Goal: Task Accomplishment & Management: Use online tool/utility

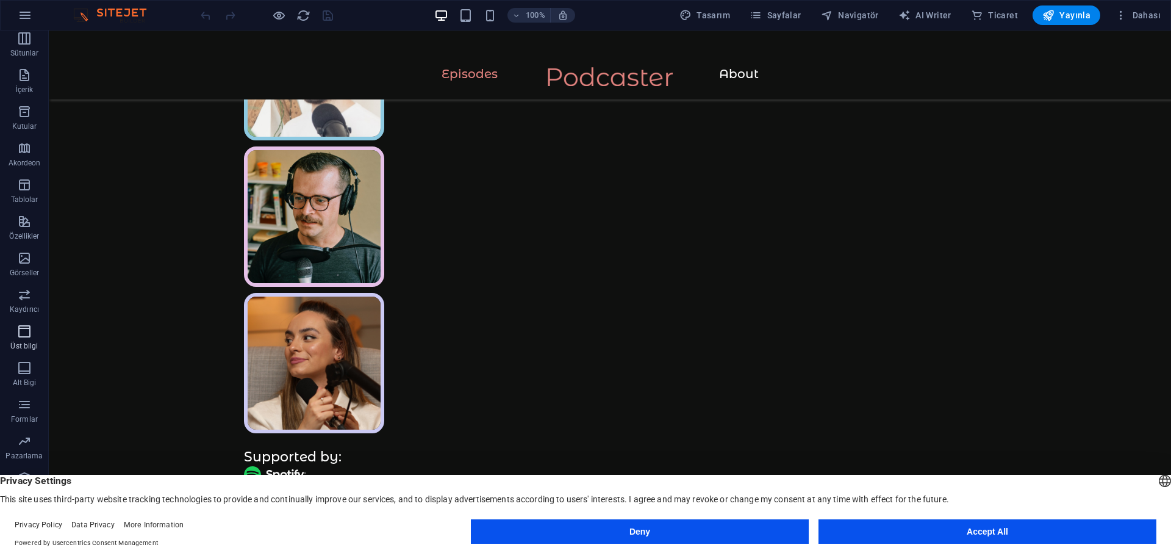
scroll to position [80, 0]
click at [612, 531] on button "Deny" at bounding box center [640, 531] width 338 height 24
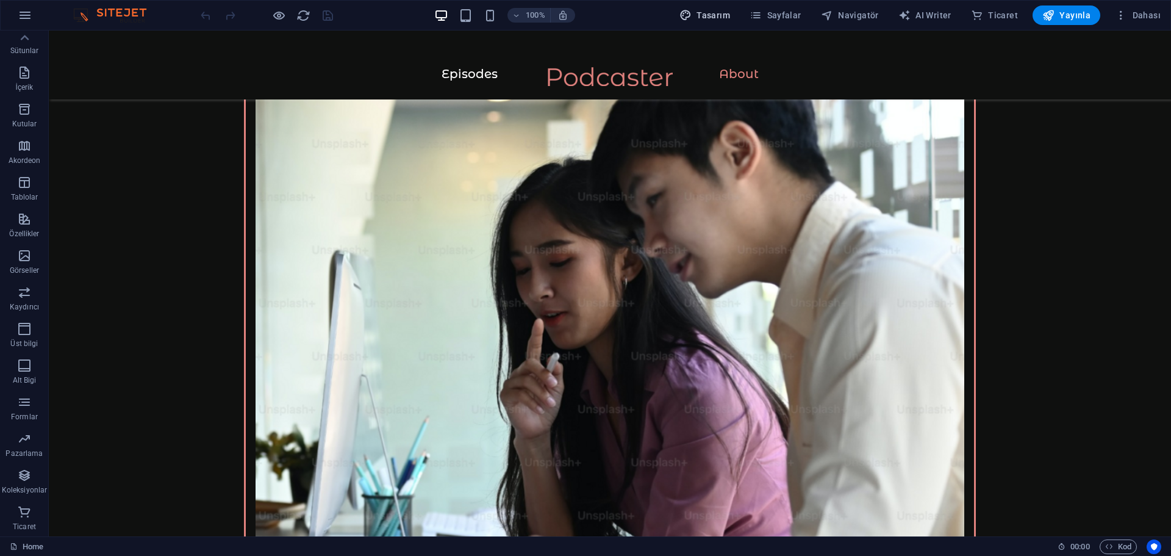
scroll to position [1461, 0]
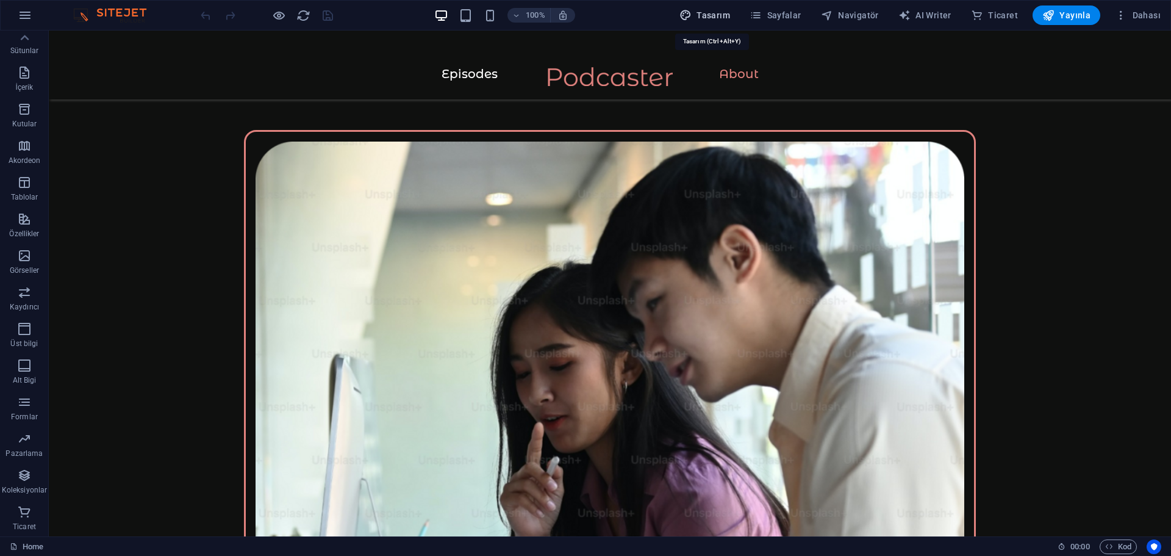
click at [703, 13] on span "Tasarım" at bounding box center [704, 15] width 51 height 12
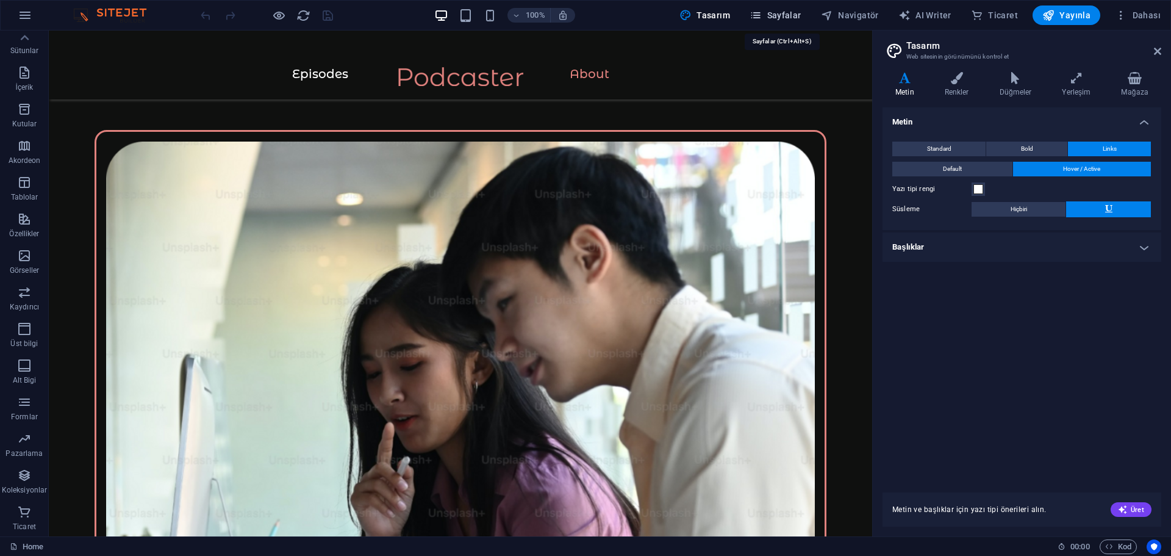
click at [762, 13] on icon "button" at bounding box center [756, 15] width 12 height 12
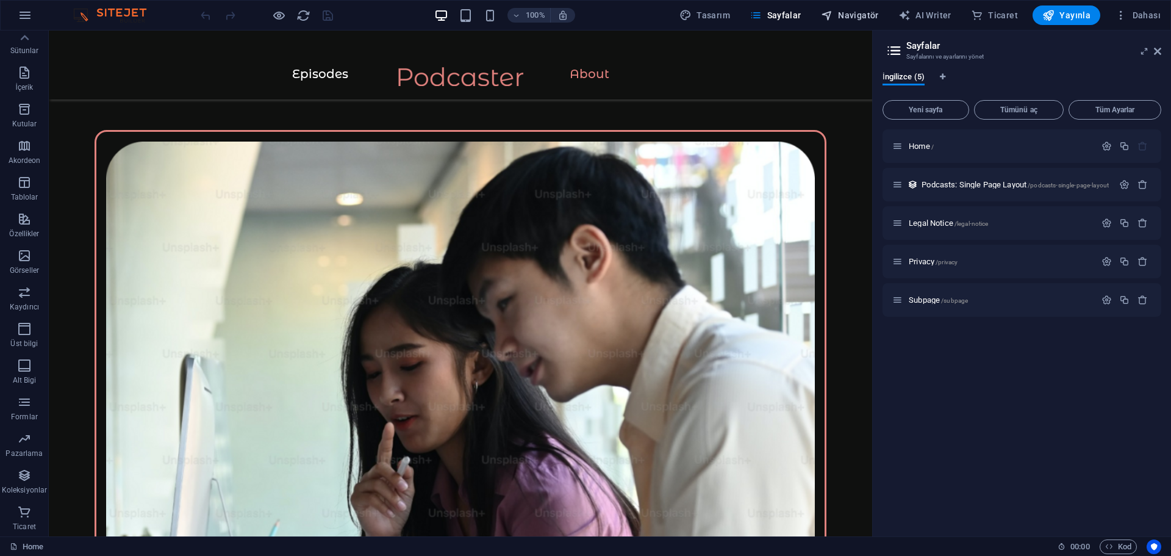
click at [861, 12] on span "Navigatör" at bounding box center [850, 15] width 58 height 12
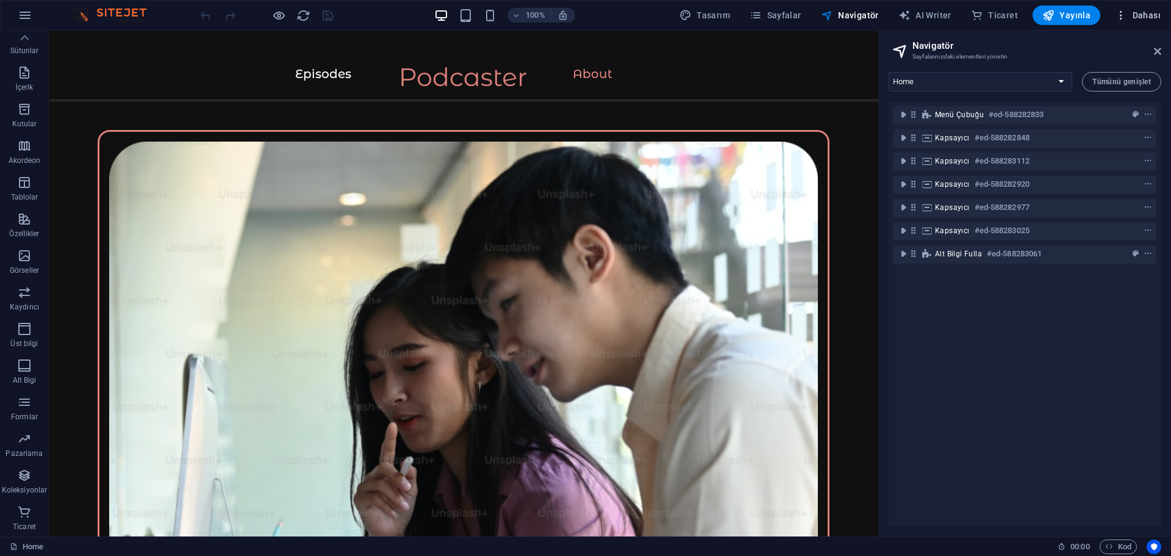
click at [1155, 7] on button "Dahası" at bounding box center [1138, 15] width 56 height 20
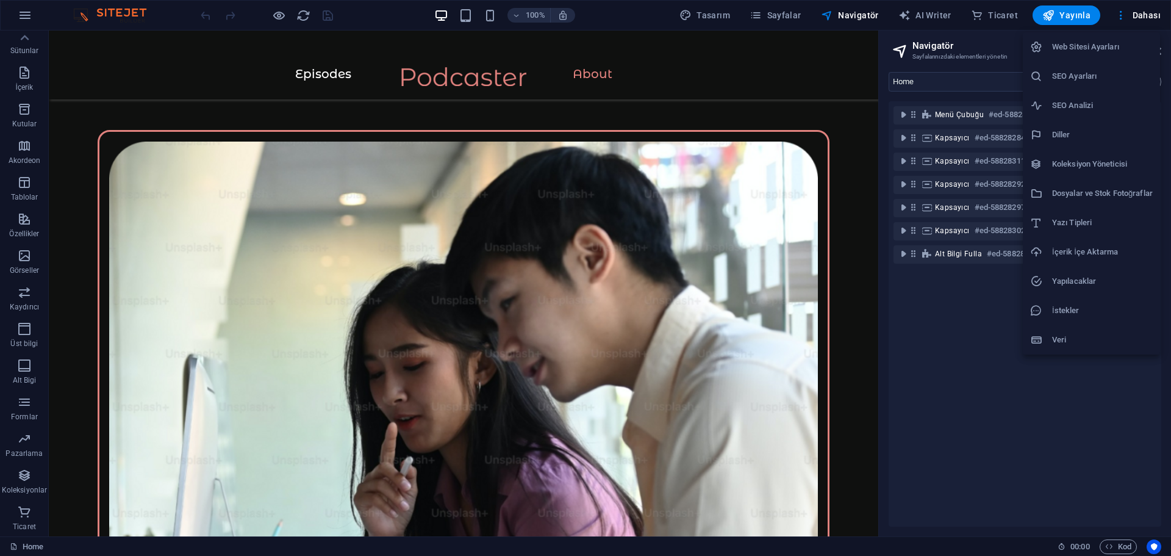
click at [1102, 86] on li "SEO Ayarları" at bounding box center [1091, 76] width 137 height 29
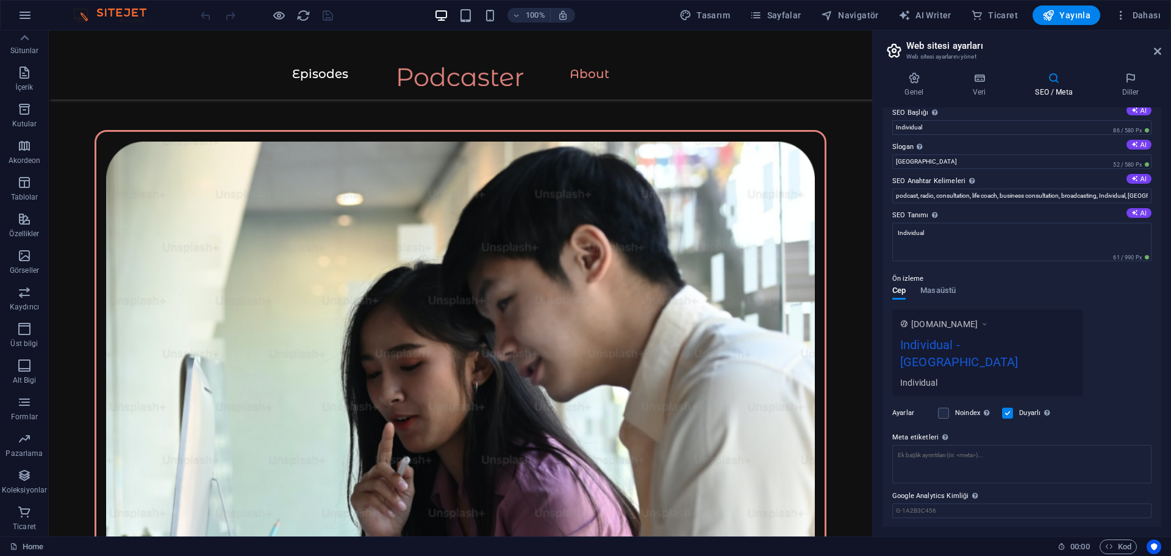
scroll to position [30, 0]
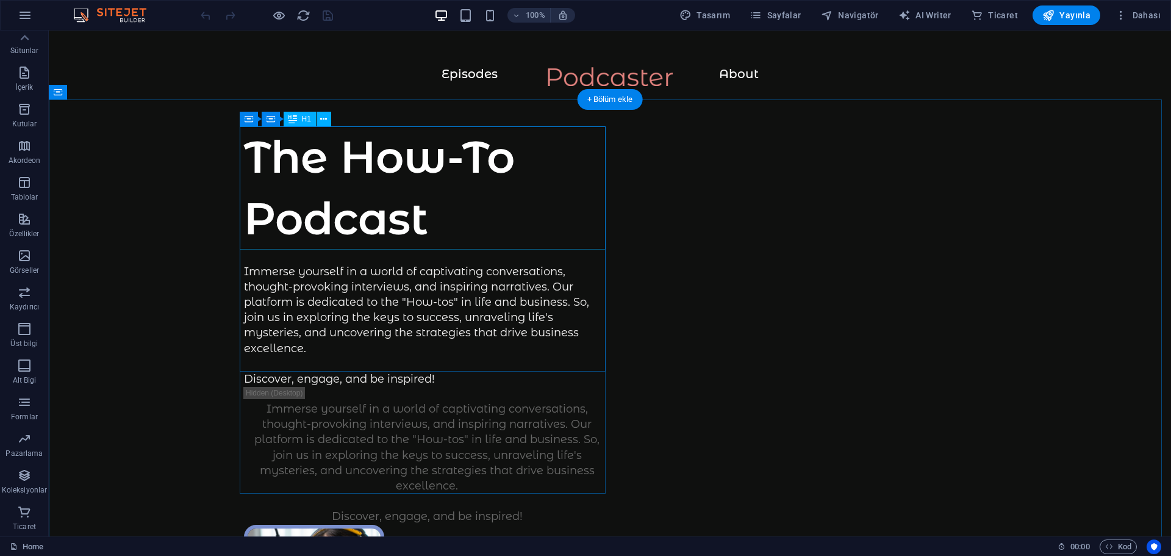
click at [515, 171] on div "The How-To Podcast" at bounding box center [427, 187] width 366 height 123
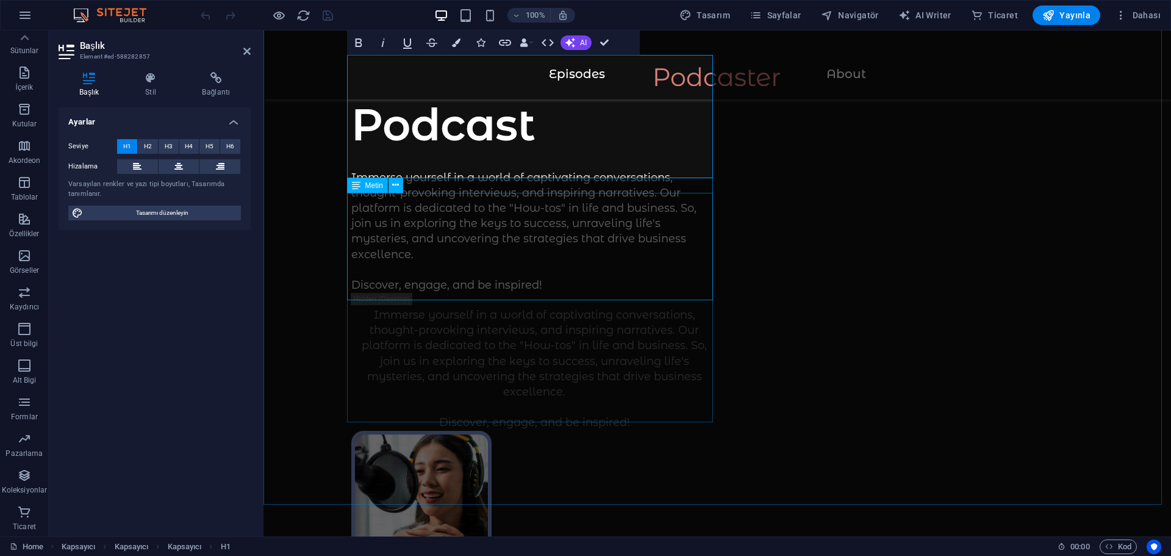
scroll to position [122, 0]
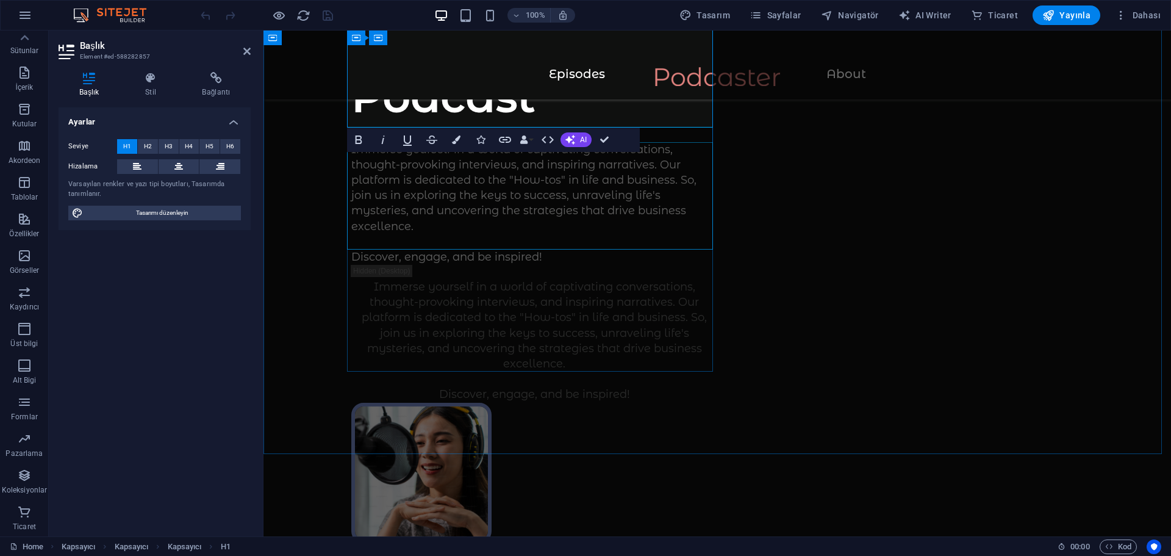
click at [542, 206] on div "Immerse yourself in a world of captivating conversations, thought-provoking int…" at bounding box center [534, 203] width 366 height 123
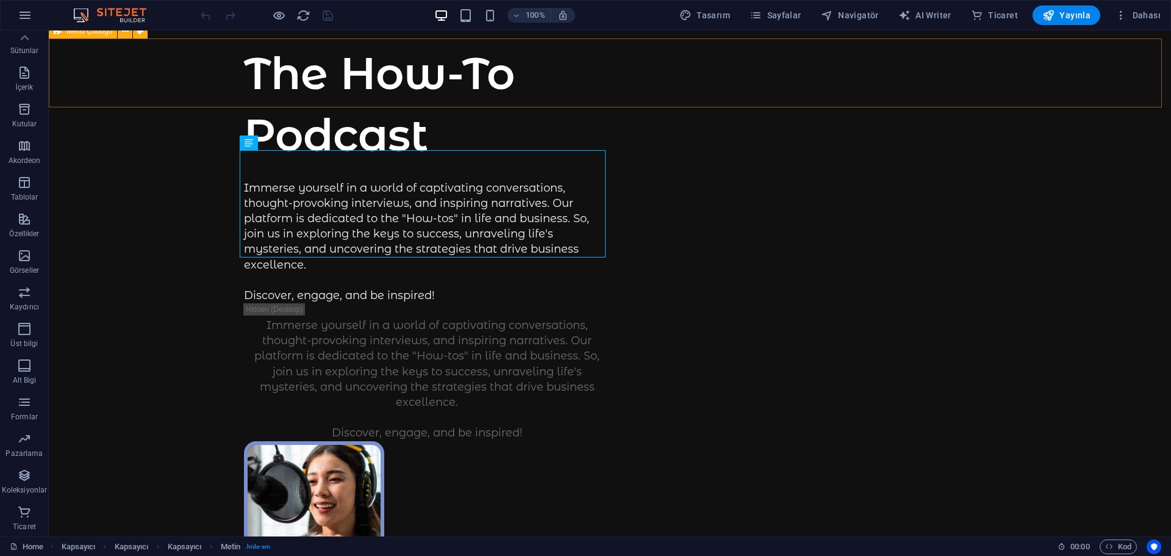
scroll to position [0, 0]
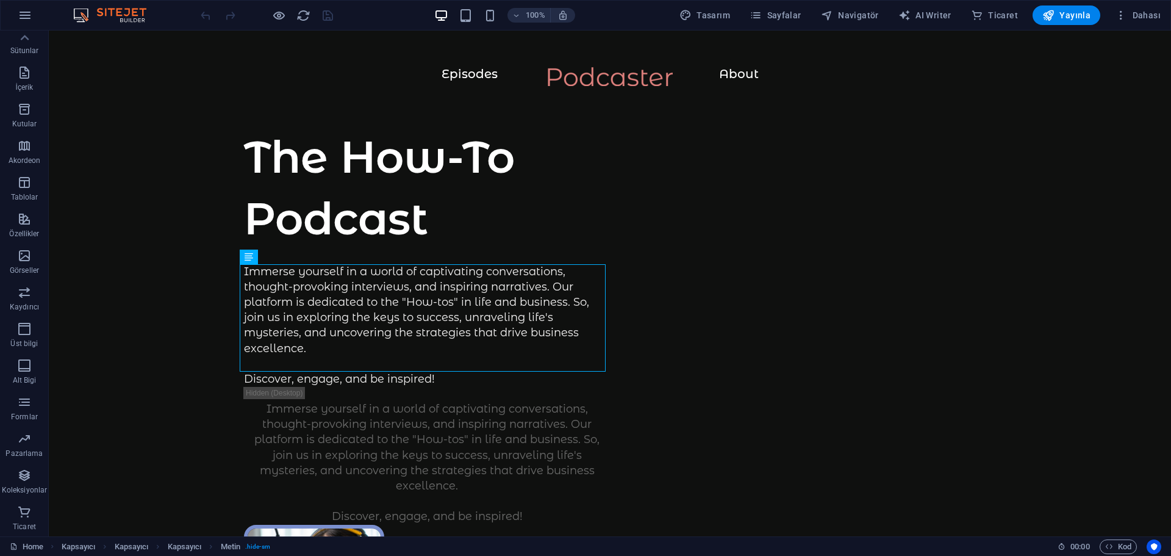
click at [87, 15] on img at bounding box center [115, 15] width 91 height 15
click at [80, 15] on img at bounding box center [115, 15] width 91 height 15
click at [1123, 18] on icon "button" at bounding box center [1121, 15] width 12 height 12
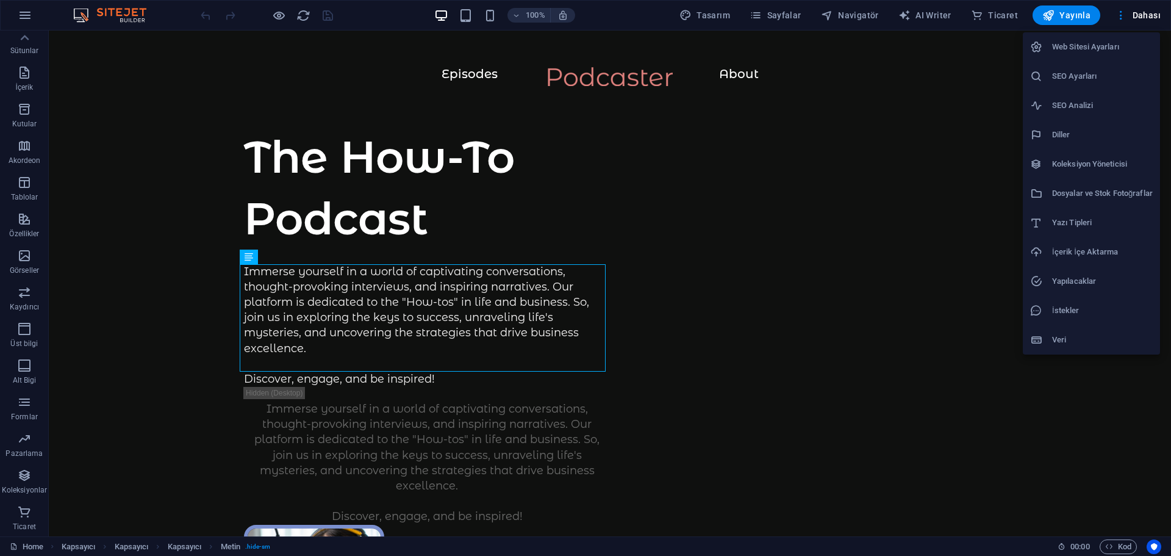
click at [1096, 53] on h6 "Web Sitesi Ayarları" at bounding box center [1102, 47] width 101 height 15
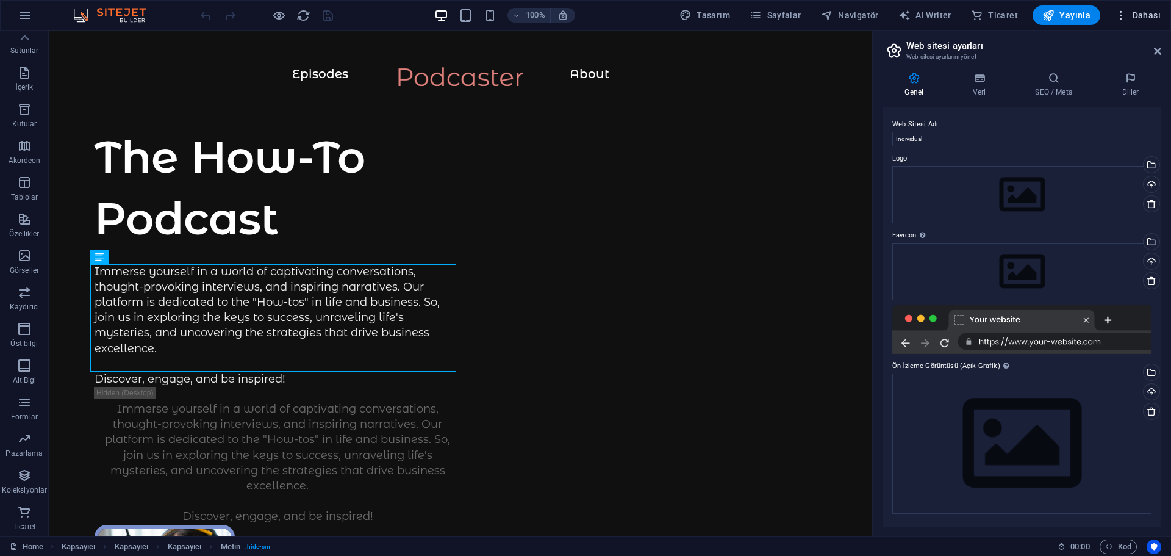
click at [1125, 15] on icon "button" at bounding box center [1121, 15] width 12 height 12
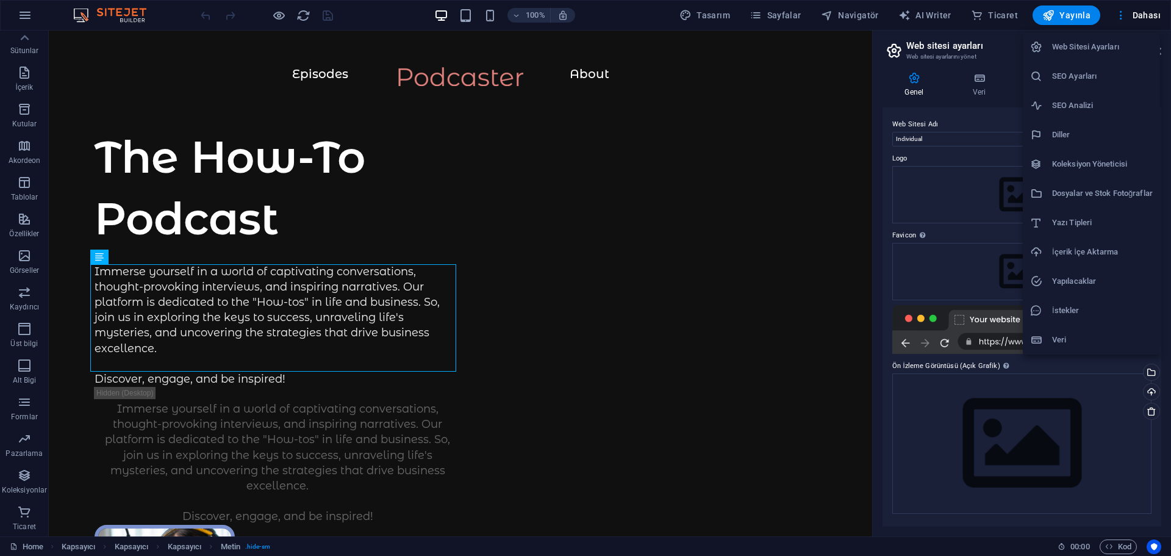
click at [1103, 113] on li "SEO Analizi" at bounding box center [1091, 105] width 137 height 29
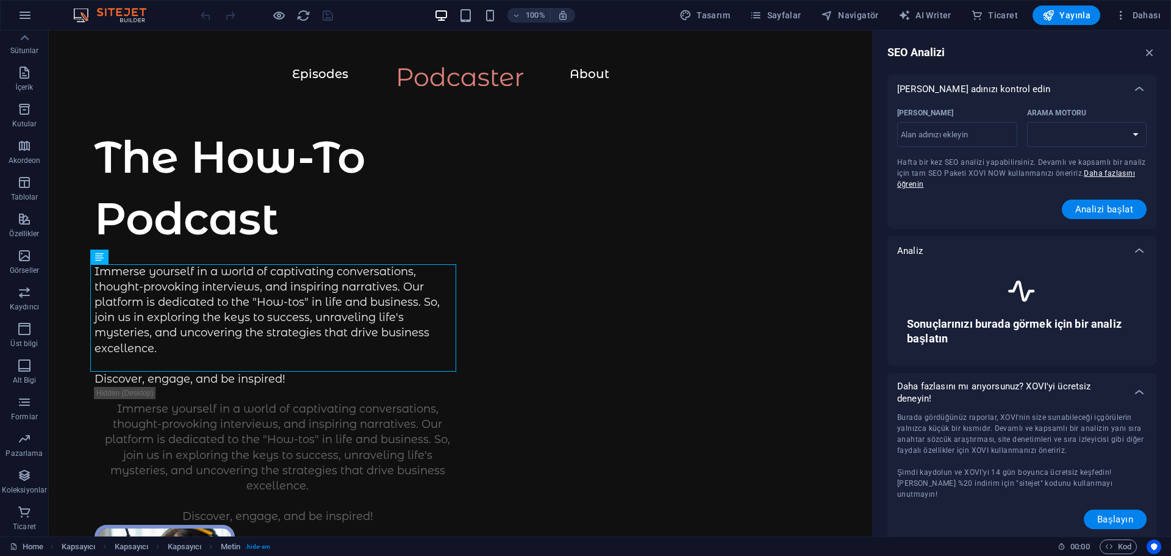
select select "[DOMAIN_NAME]"
click at [957, 133] on input "[PERSON_NAME] ​" at bounding box center [957, 135] width 120 height 20
type input "[DOMAIN_NAME]"
select select "[DOMAIN_NAME]"
type input "[DOMAIN_NAME]"
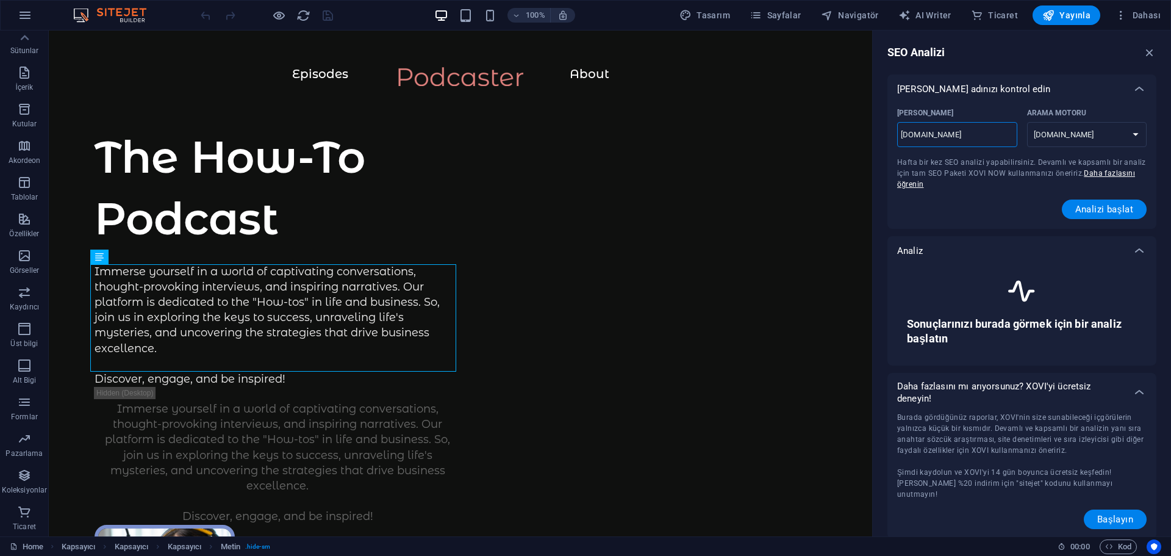
select select "[DOMAIN_NAME]"
click at [1105, 214] on span "Analizi başlat" at bounding box center [1104, 209] width 59 height 10
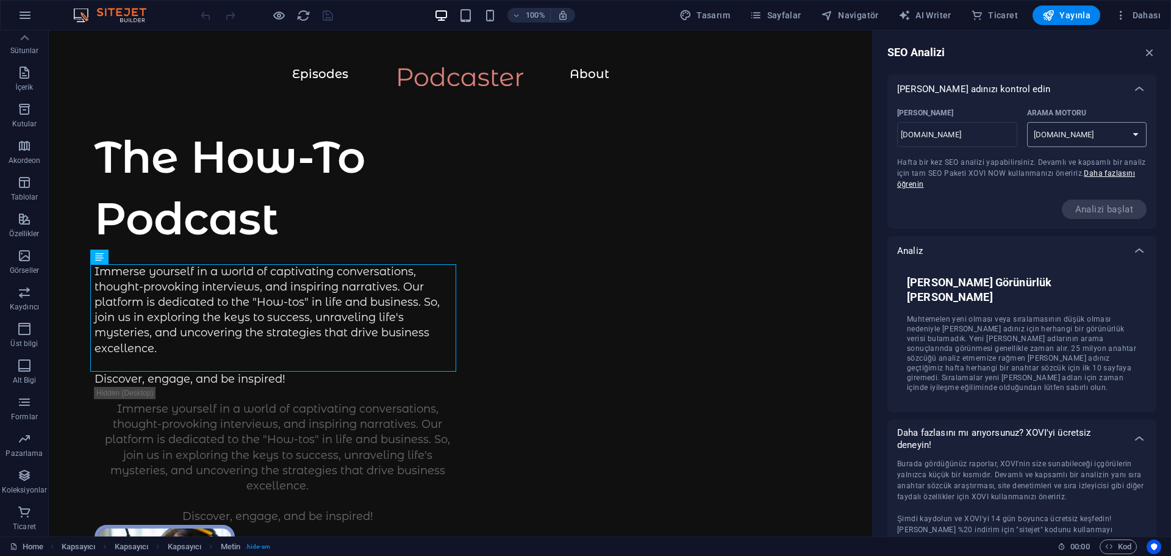
click at [1123, 134] on select "[DOMAIN_NAME] [DOMAIN_NAME] [DOMAIN_NAME] [DOMAIN_NAME] [DOMAIN_NAME] [DOMAIN_N…" at bounding box center [1087, 134] width 120 height 25
click at [1027, 122] on select "[DOMAIN_NAME] [DOMAIN_NAME] [DOMAIN_NAME] [DOMAIN_NAME] [DOMAIN_NAME] [DOMAIN_N…" at bounding box center [1087, 134] width 120 height 25
click at [975, 142] on input "[DOMAIN_NAME]" at bounding box center [957, 135] width 120 height 20
type input "[DOMAIN_NAME]"
select select "[DOMAIN_NAME]"
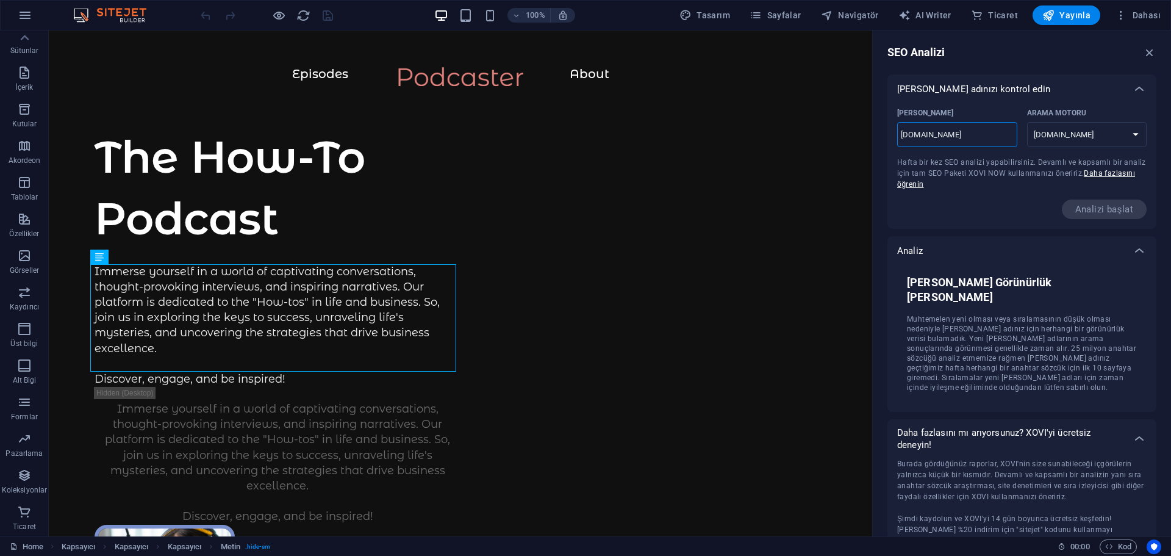
type input "yamantaksi.c"
select select "[DOMAIN_NAME]"
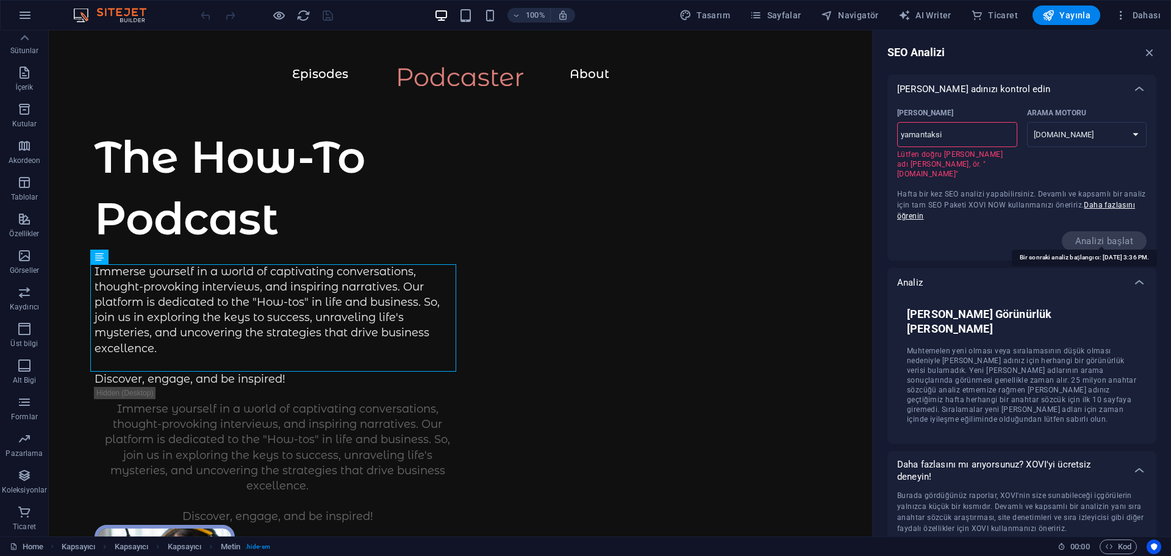
click at [1079, 237] on span "Analizi başlat" at bounding box center [1104, 241] width 85 height 20
click at [973, 135] on input "yamantaksi" at bounding box center [957, 135] width 120 height 20
type input "yamantaksi."
click at [1139, 17] on span "Dahası" at bounding box center [1138, 15] width 46 height 12
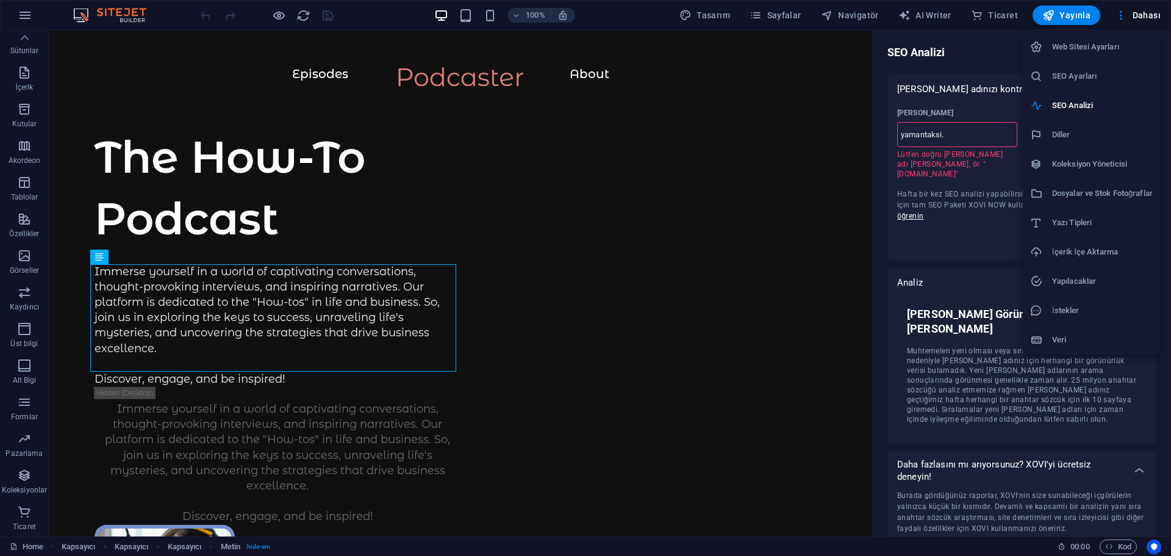
click at [1064, 78] on h6 "SEO Ayarları" at bounding box center [1102, 76] width 101 height 15
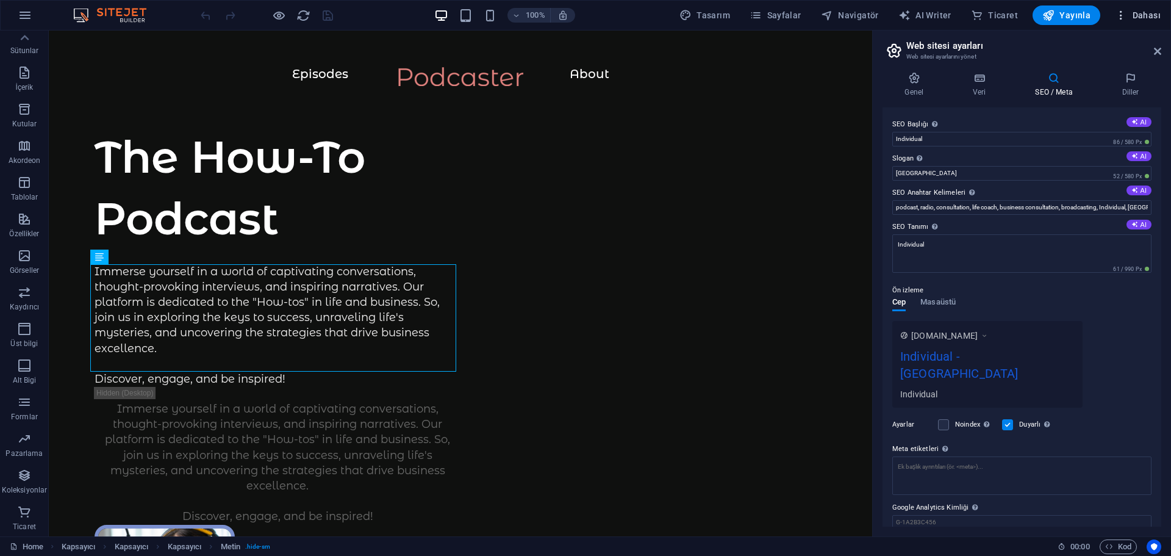
click at [1149, 7] on button "Dahası" at bounding box center [1138, 15] width 56 height 20
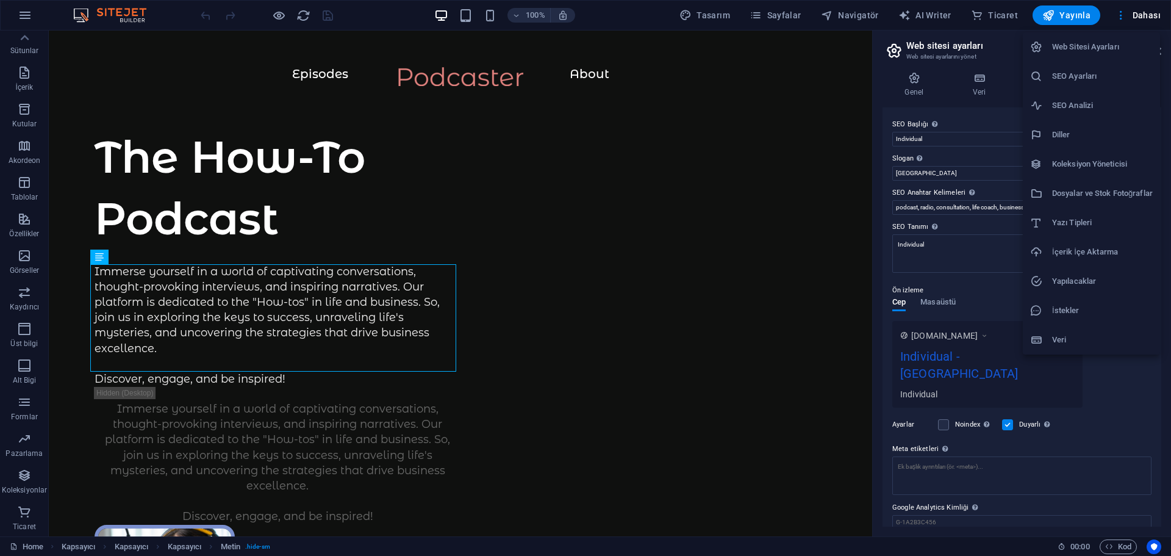
click at [1083, 118] on li "SEO Analizi" at bounding box center [1091, 105] width 137 height 29
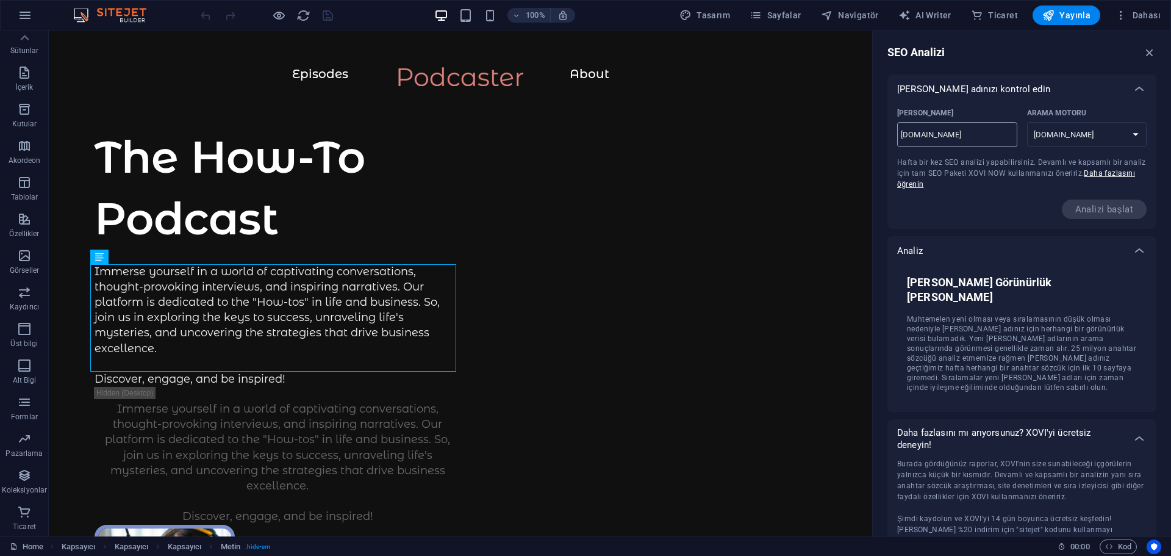
click at [987, 135] on input "[DOMAIN_NAME]" at bounding box center [957, 135] width 120 height 20
click at [1055, 139] on select "[DOMAIN_NAME] [DOMAIN_NAME] [DOMAIN_NAME] [DOMAIN_NAME] [DOMAIN_NAME] [DOMAIN_N…" at bounding box center [1087, 134] width 120 height 25
click at [1027, 122] on select "[DOMAIN_NAME] [DOMAIN_NAME] [DOMAIN_NAME] [DOMAIN_NAME] [DOMAIN_NAME] [DOMAIN_N…" at bounding box center [1087, 134] width 120 height 25
click at [1077, 133] on select "[DOMAIN_NAME] [DOMAIN_NAME] [DOMAIN_NAME] [DOMAIN_NAME] [DOMAIN_NAME] [DOMAIN_N…" at bounding box center [1087, 134] width 120 height 25
select select "[DOMAIN_NAME]"
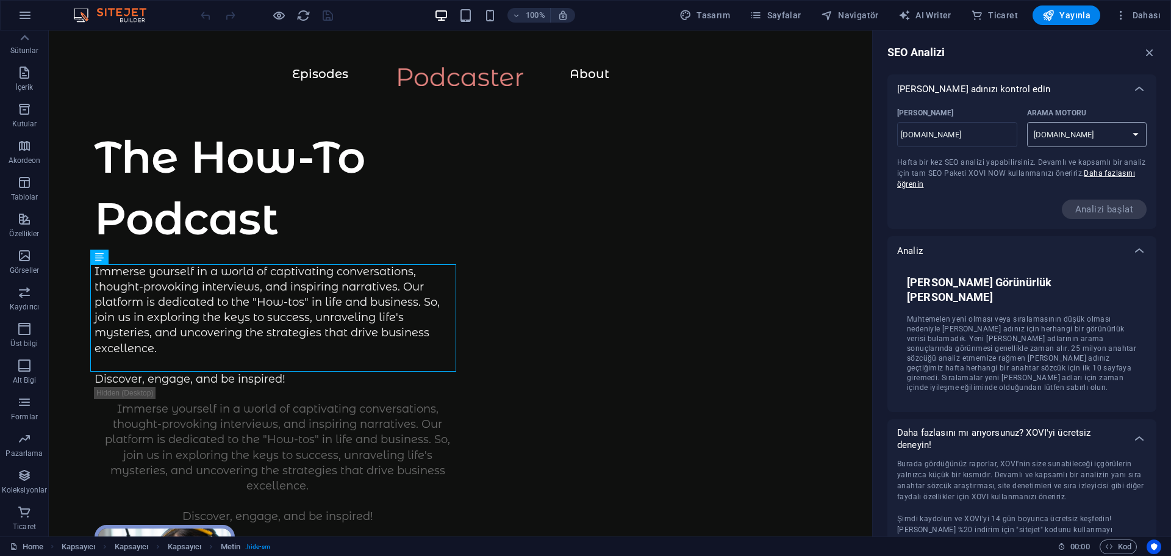
click at [1027, 122] on select "[DOMAIN_NAME] [DOMAIN_NAME] [DOMAIN_NAME] [DOMAIN_NAME] [DOMAIN_NAME] [DOMAIN_N…" at bounding box center [1087, 134] width 120 height 25
click at [1112, 214] on span "Analizi başlat" at bounding box center [1104, 209] width 85 height 20
click at [701, 15] on span "Tasarım" at bounding box center [704, 15] width 51 height 12
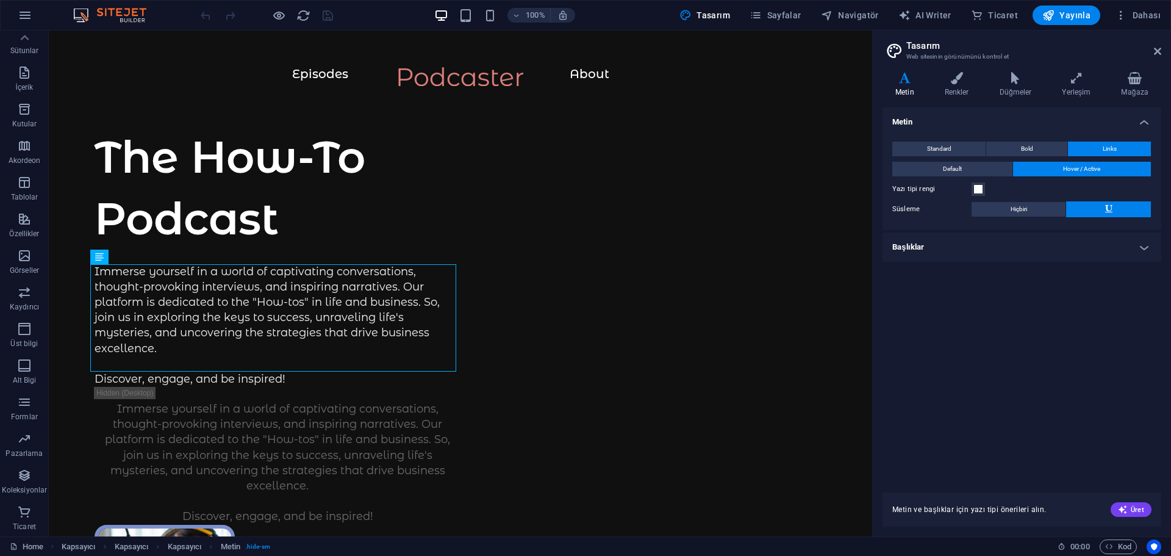
click at [100, 14] on img at bounding box center [115, 15] width 91 height 15
